Goal: Transaction & Acquisition: Purchase product/service

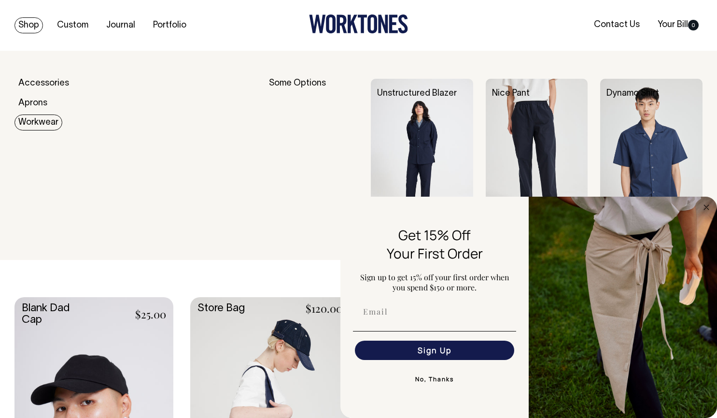
click at [48, 121] on link "Workwear" at bounding box center [38, 122] width 48 height 16
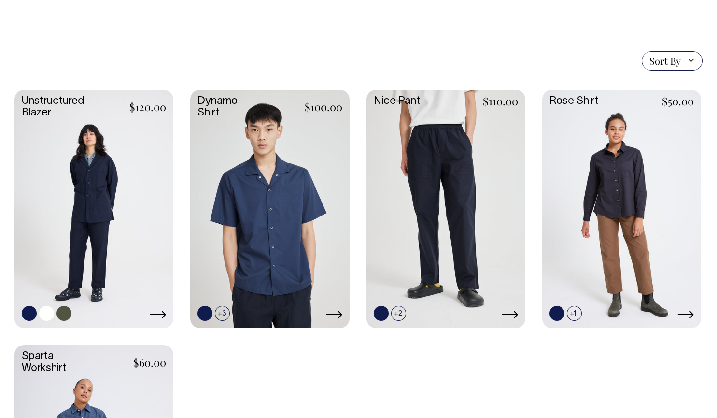
scroll to position [234, 0]
click at [120, 190] on link at bounding box center [93, 207] width 159 height 237
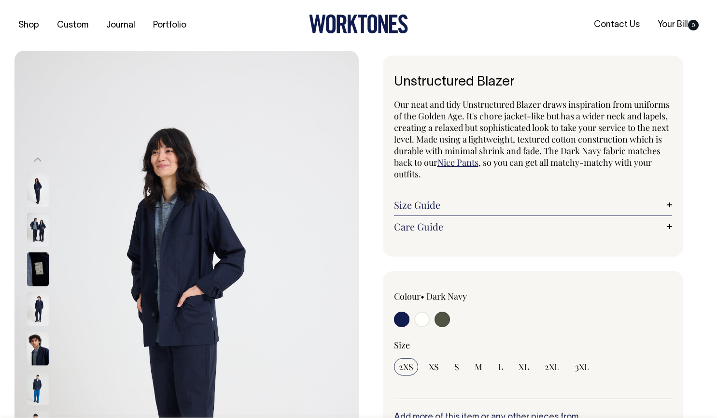
click at [418, 316] on input "radio" at bounding box center [421, 319] width 15 height 15
radio input "true"
select select "Off-White"
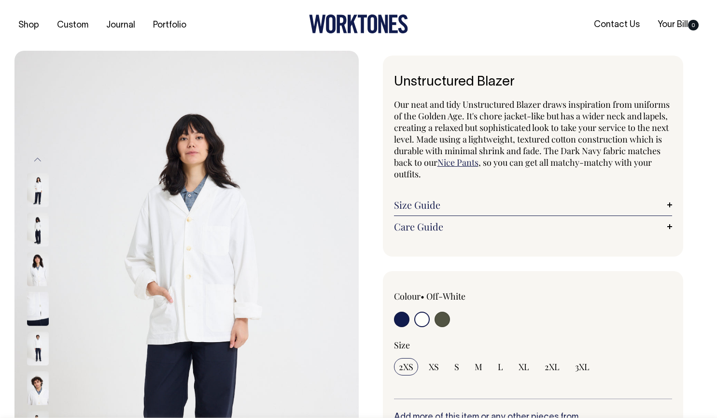
click at [443, 318] on input "radio" at bounding box center [442, 319] width 15 height 15
radio input "true"
select select "Olive"
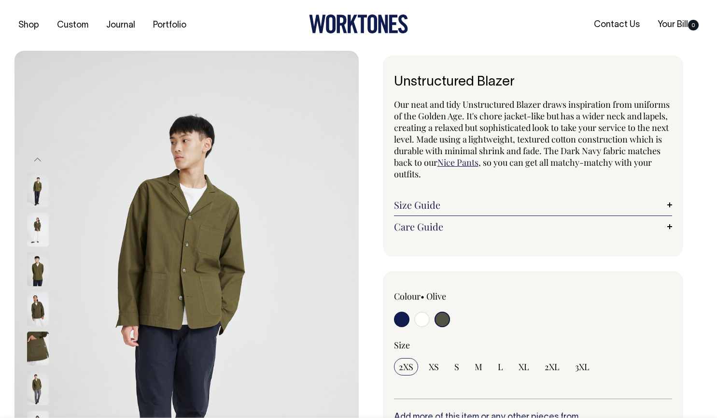
click at [399, 320] on input "radio" at bounding box center [401, 319] width 15 height 15
radio input "true"
select select "Dark Navy"
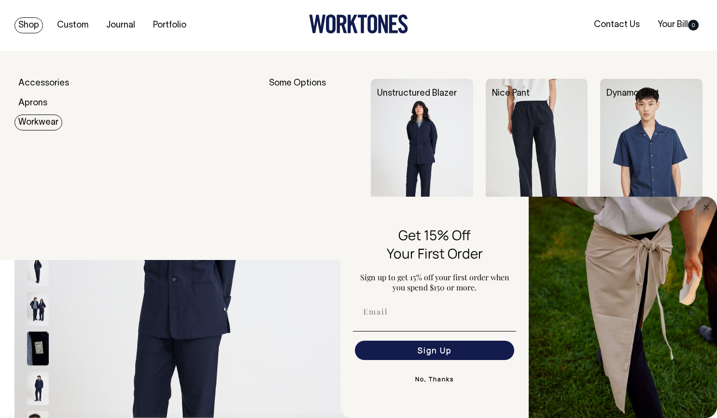
click at [33, 129] on link "Workwear" at bounding box center [38, 122] width 48 height 16
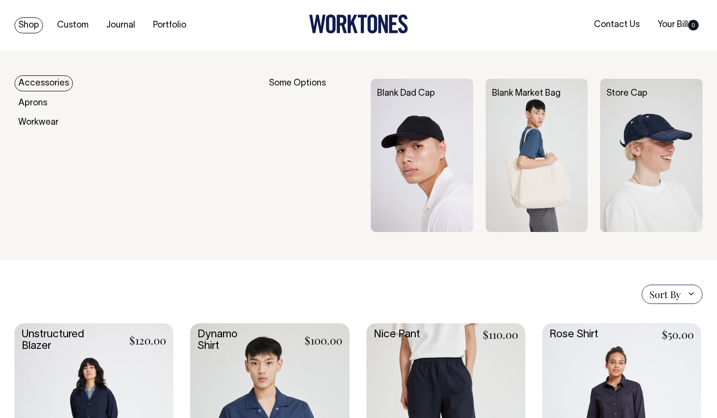
click at [48, 86] on link "Accessories" at bounding box center [43, 83] width 58 height 16
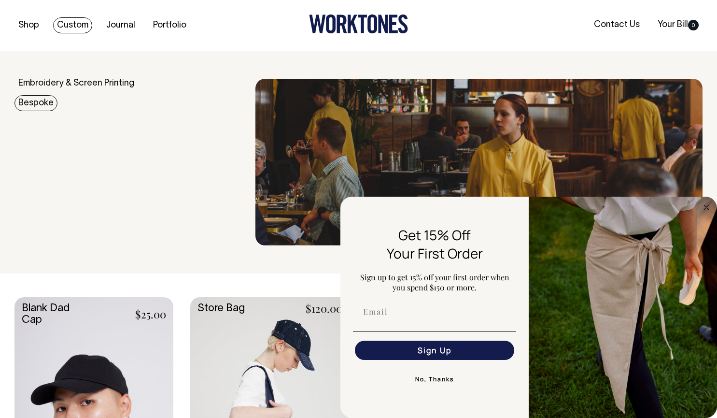
click at [51, 97] on link "Bespoke" at bounding box center [35, 103] width 43 height 16
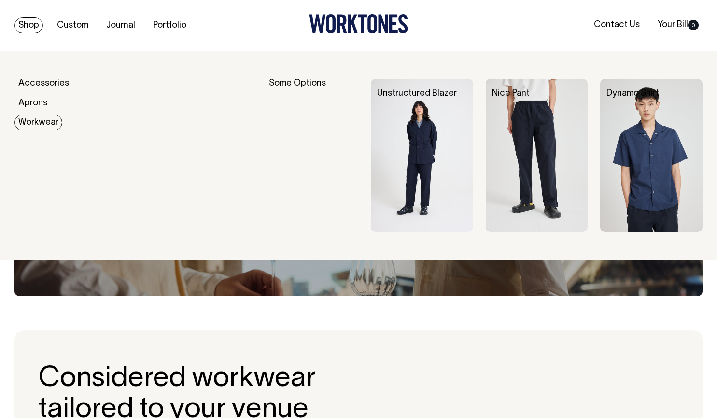
click at [31, 119] on link "Workwear" at bounding box center [38, 122] width 48 height 16
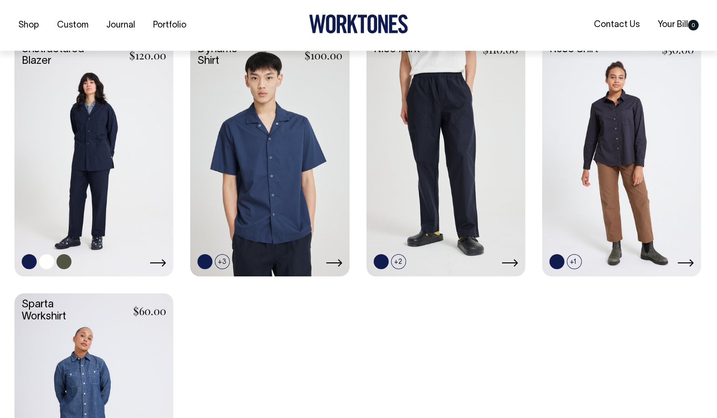
scroll to position [286, 0]
click at [80, 159] on link at bounding box center [93, 156] width 159 height 237
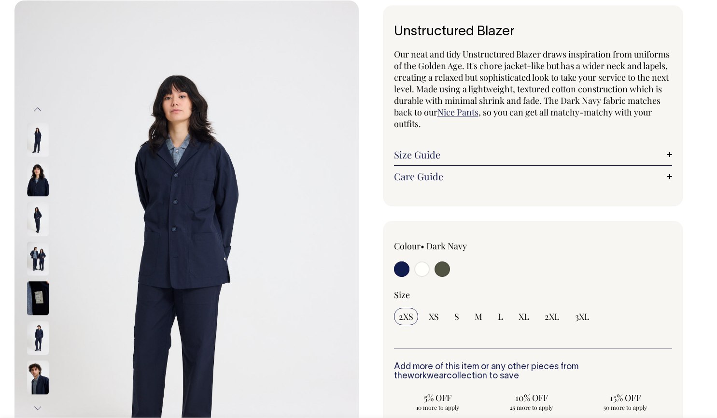
scroll to position [50, 0]
click at [160, 260] on img at bounding box center [186, 258] width 344 height 517
click at [37, 220] on img at bounding box center [38, 219] width 22 height 34
